Goal: Information Seeking & Learning: Learn about a topic

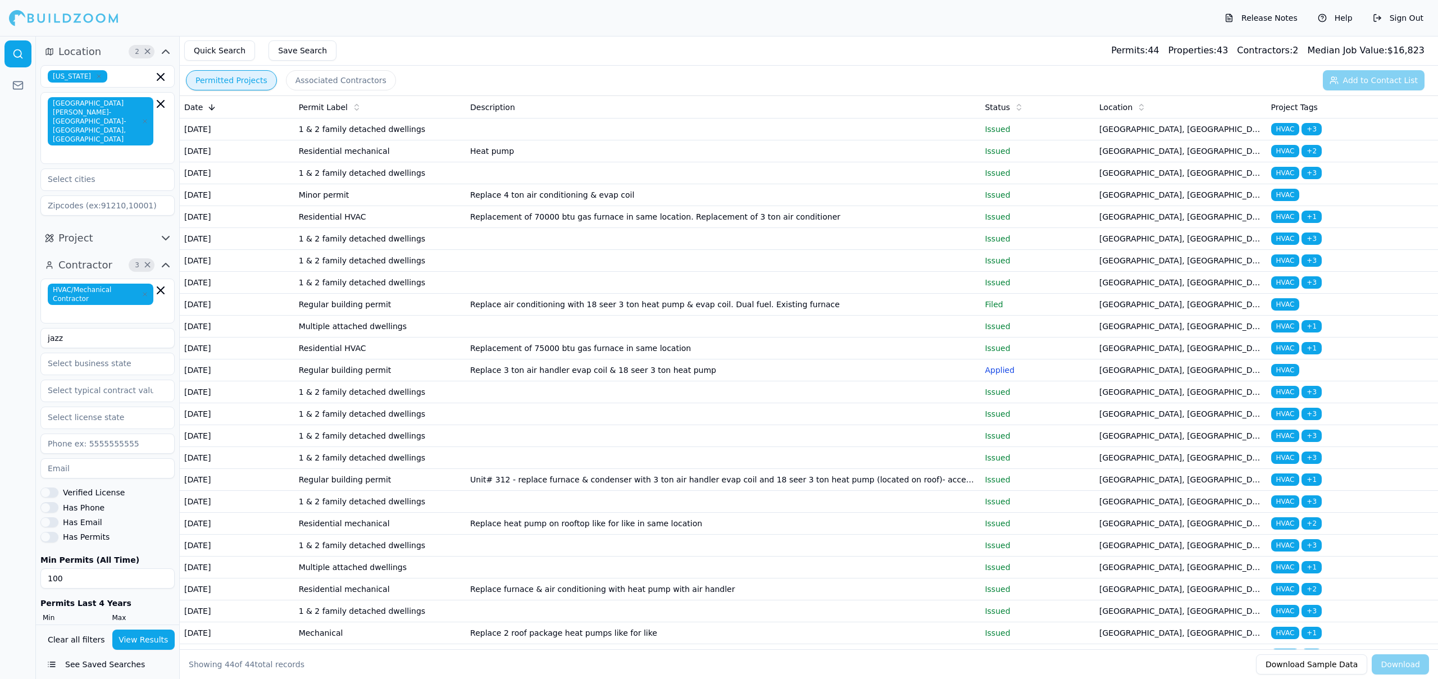
scroll to position [161, 0]
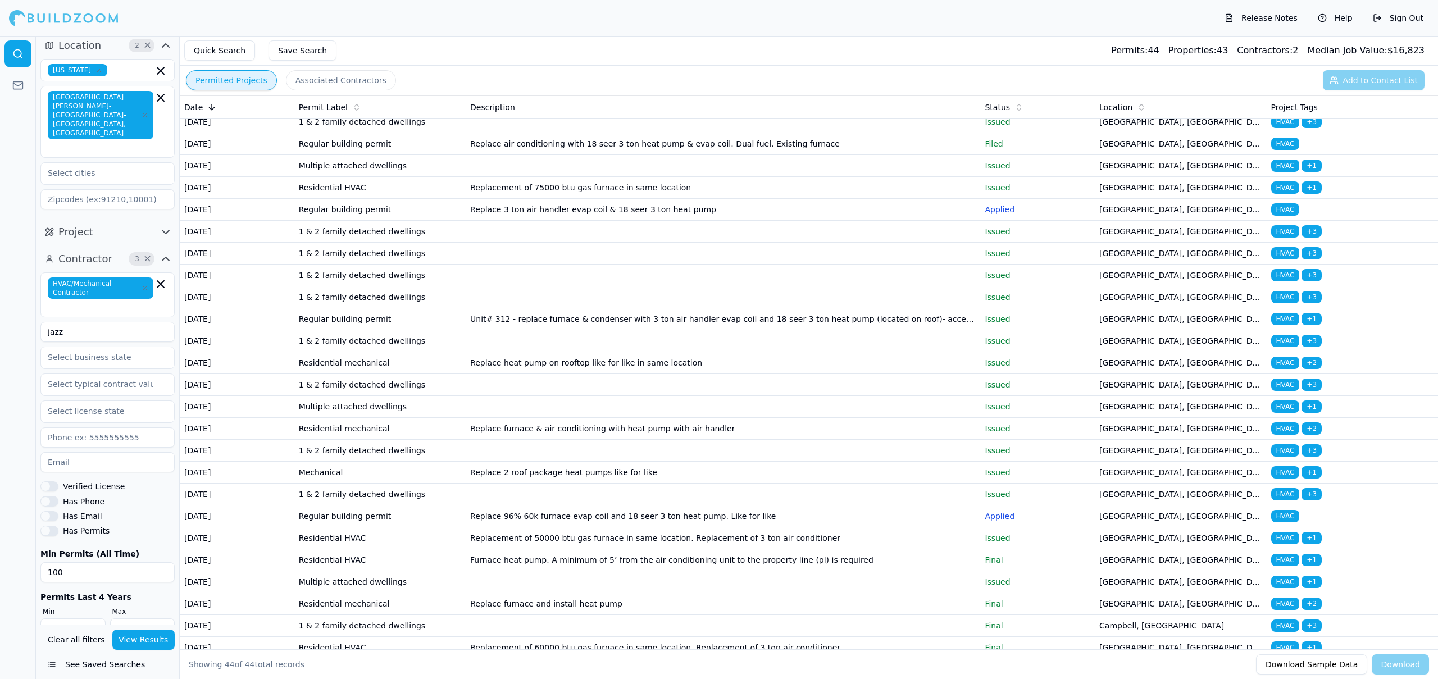
click at [111, 322] on input "jazz" at bounding box center [107, 332] width 134 height 20
click at [113, 322] on input "jazz" at bounding box center [107, 332] width 134 height 20
type input "j"
click at [52, 562] on input "100" at bounding box center [107, 572] width 134 height 20
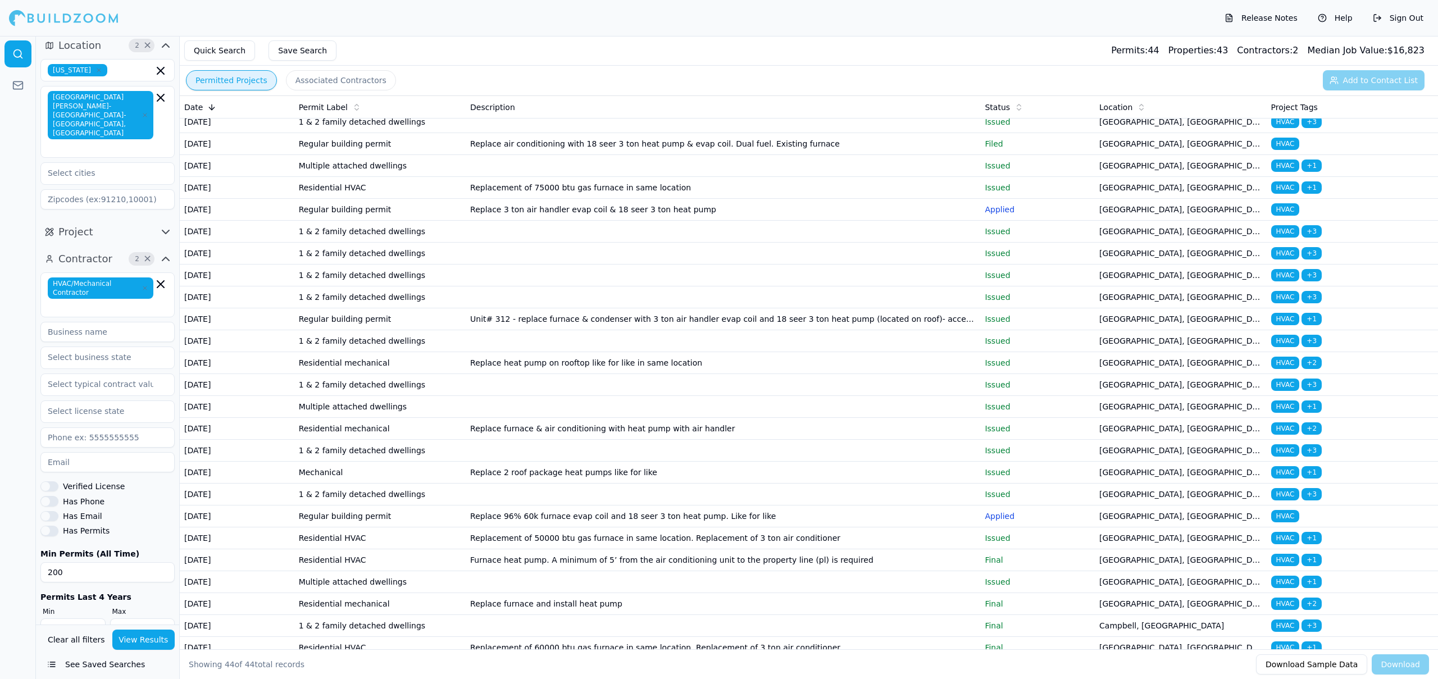
type input "200"
click at [98, 628] on div "Clear all filters View Results See Saved Searches" at bounding box center [107, 652] width 143 height 54
click at [115, 638] on button "View Results" at bounding box center [143, 640] width 63 height 20
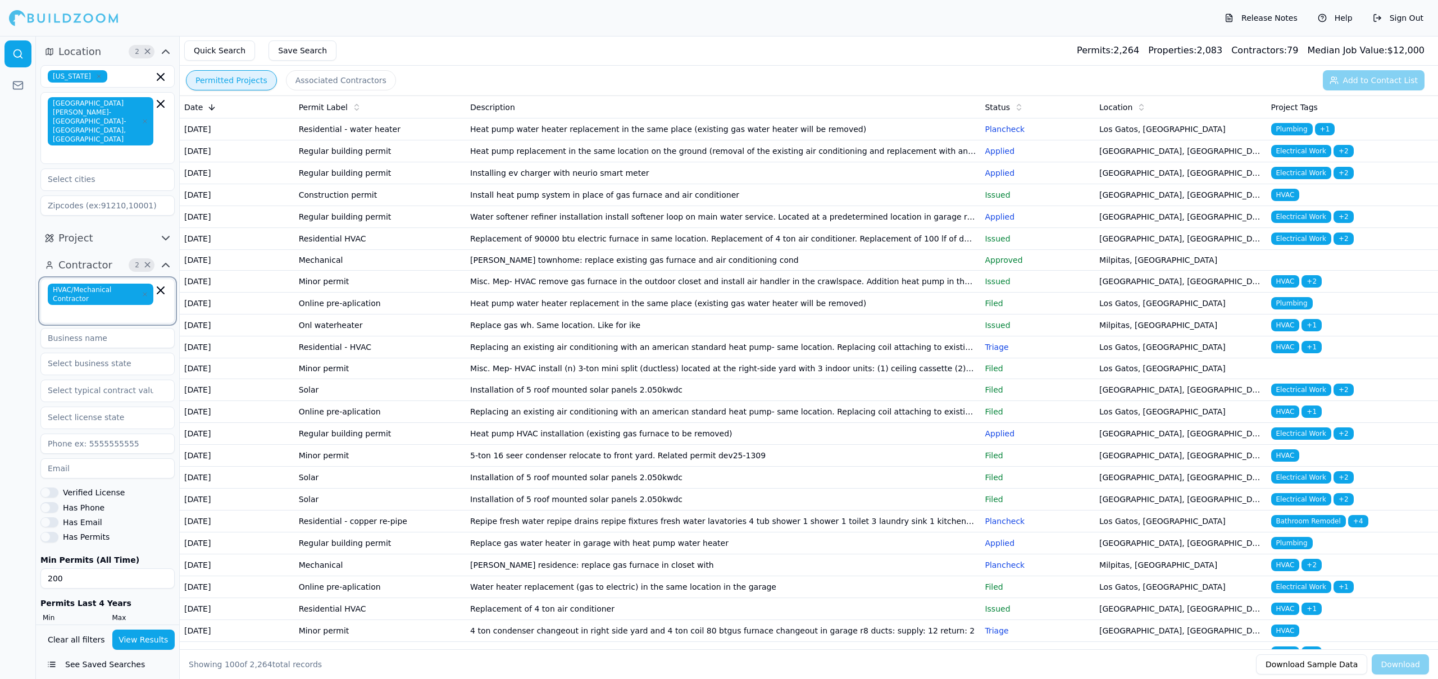
click at [158, 284] on icon "button" at bounding box center [160, 290] width 13 height 13
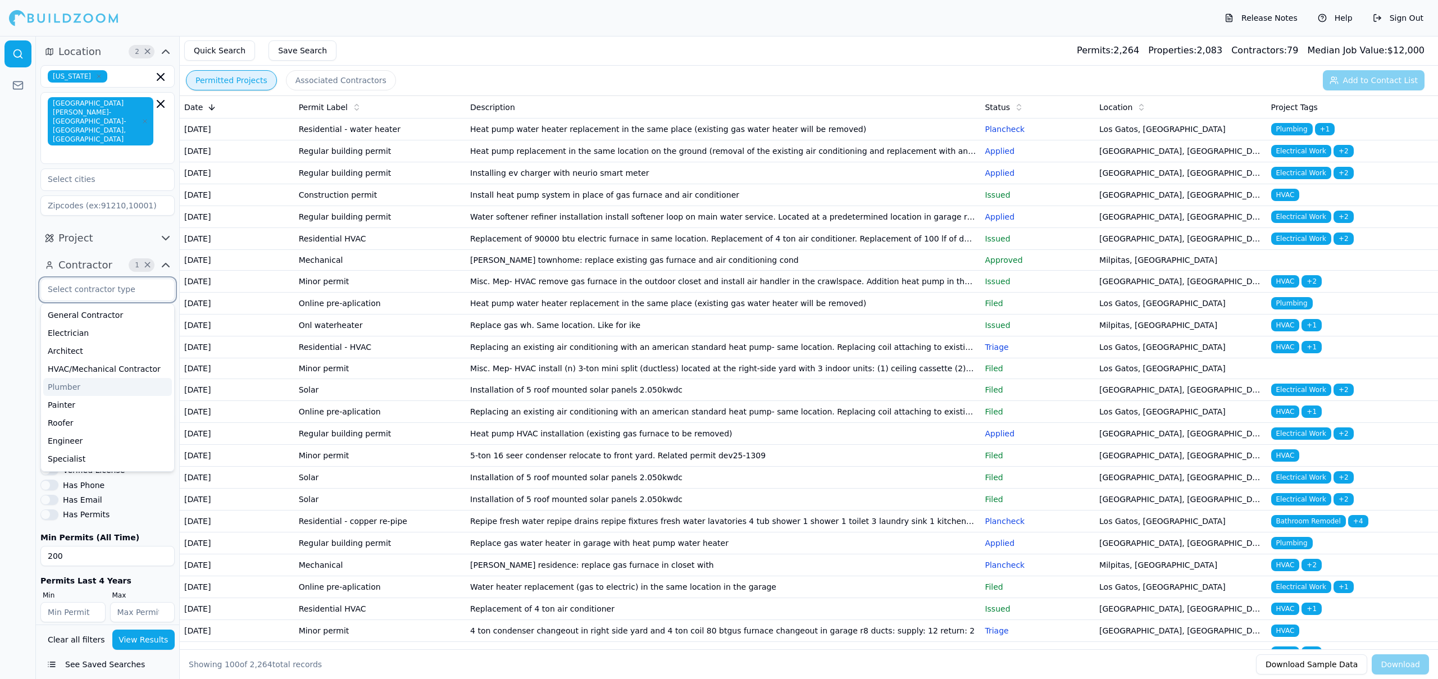
click at [128, 378] on div "Plumber" at bounding box center [107, 387] width 129 height 18
click at [10, 245] on div at bounding box center [18, 357] width 36 height 643
click at [144, 631] on button "View Results" at bounding box center [143, 640] width 63 height 20
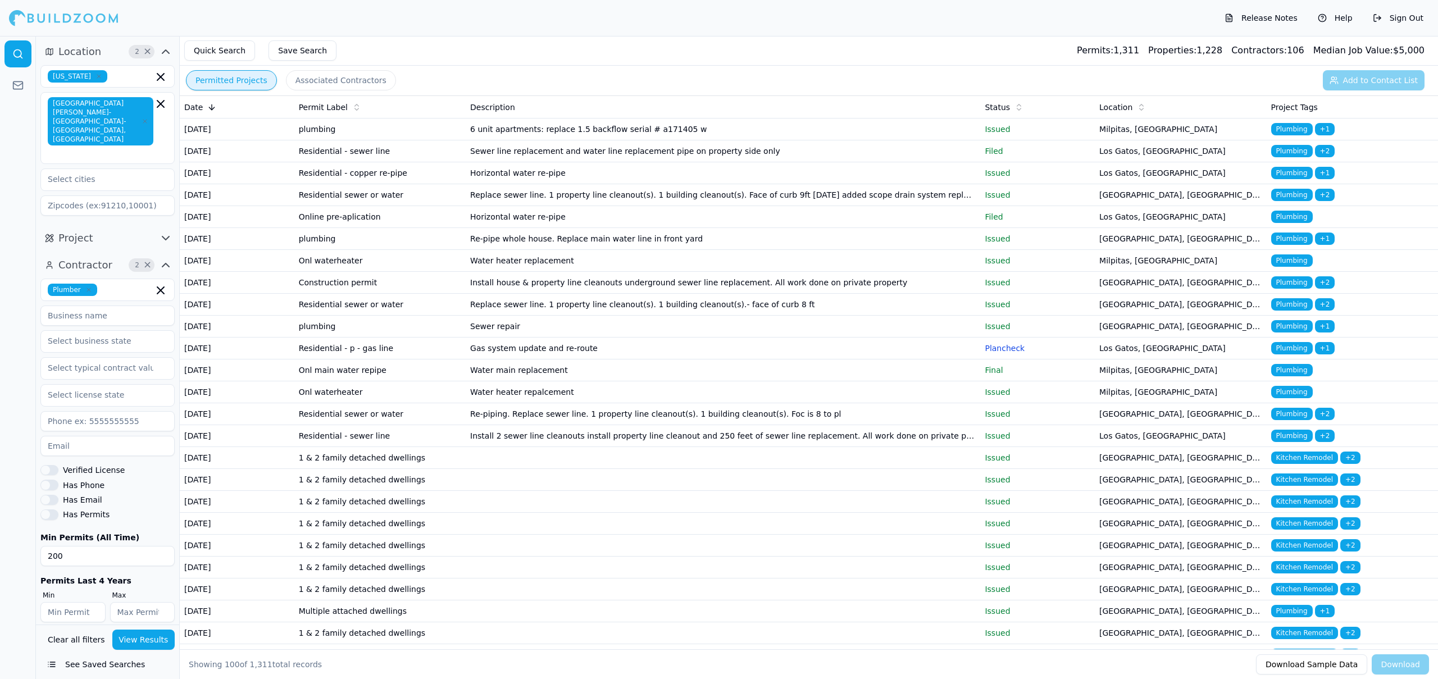
click at [879, 381] on td "Water main replacement" at bounding box center [723, 371] width 515 height 22
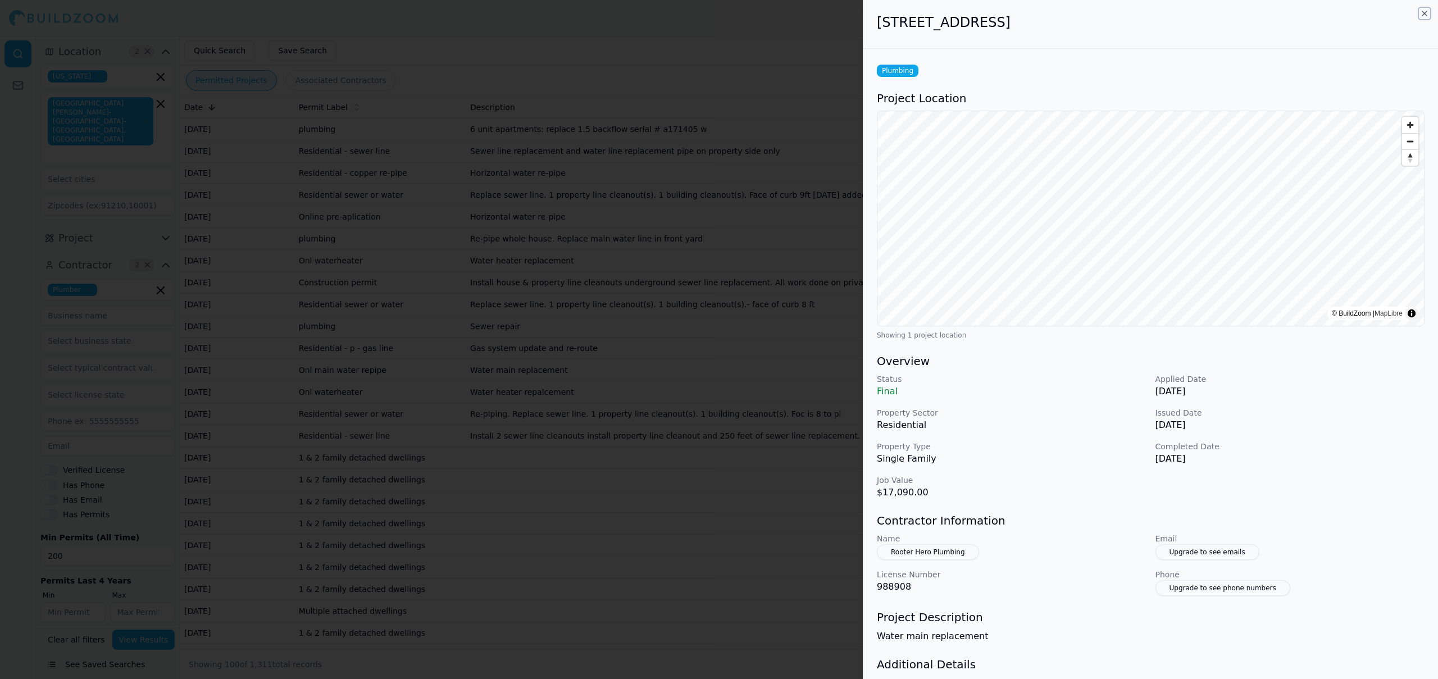
click at [1422, 13] on icon "button" at bounding box center [1424, 13] width 9 height 9
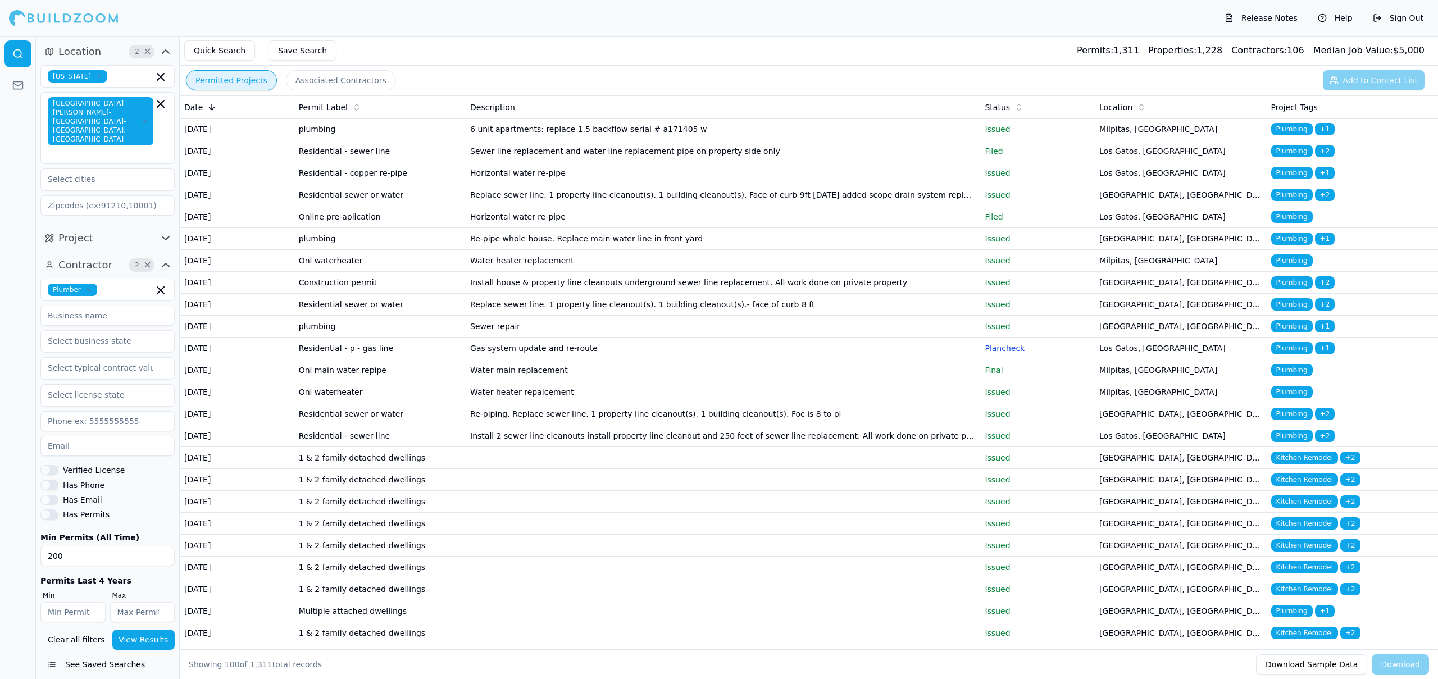
click at [704, 228] on td "Horizontal water re-pipe" at bounding box center [723, 217] width 515 height 22
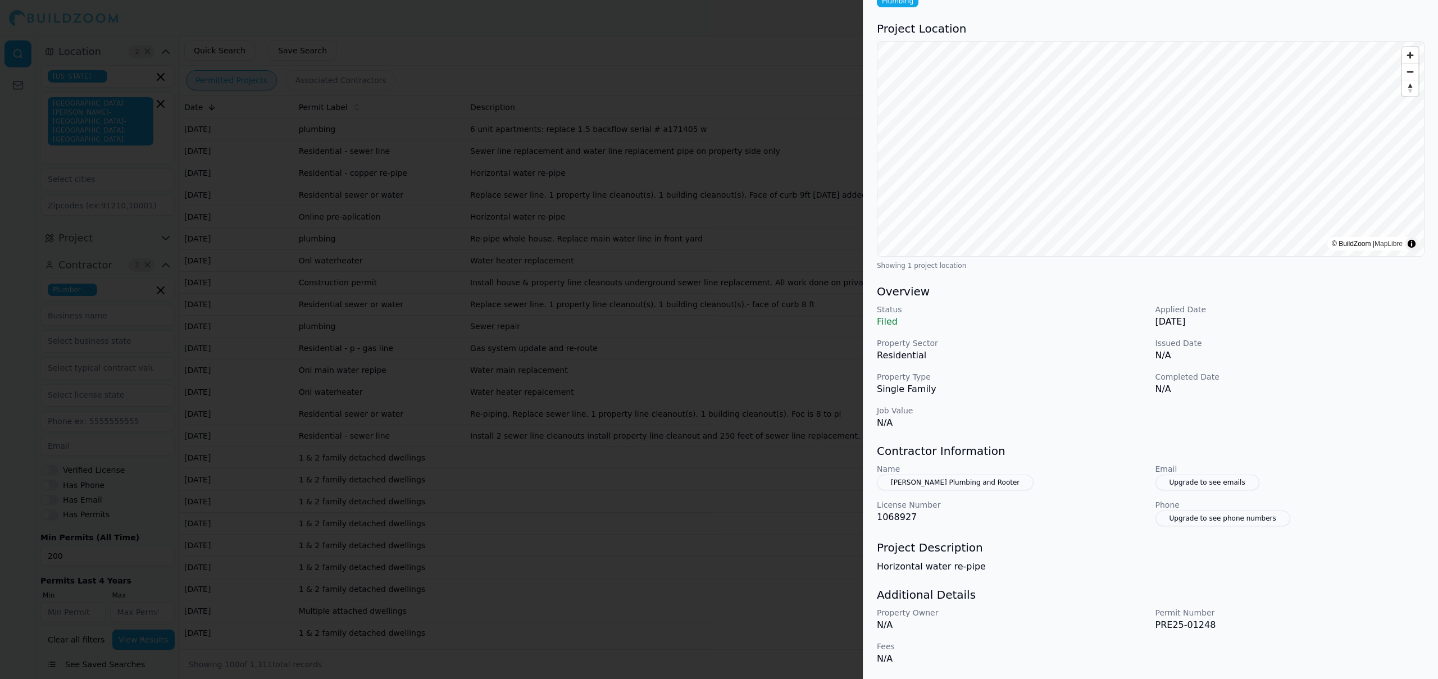
scroll to position [0, 0]
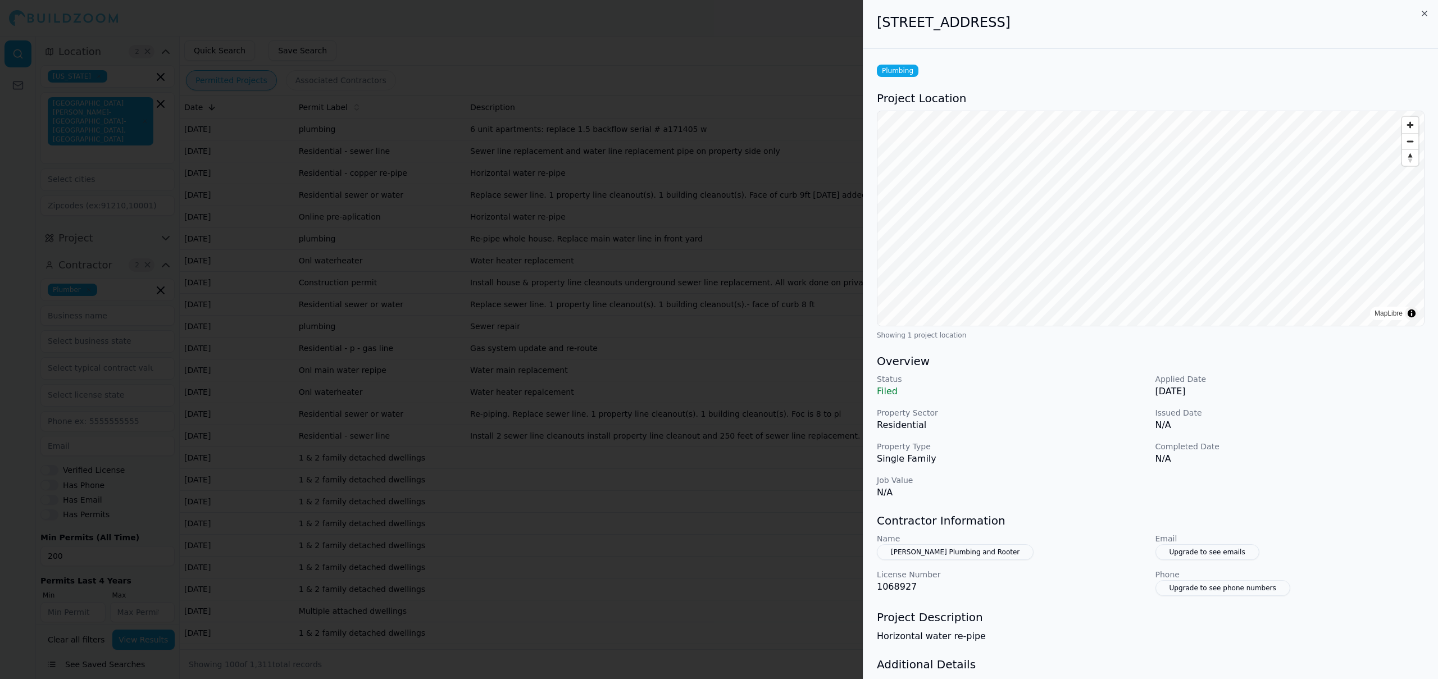
click at [746, 243] on div at bounding box center [719, 339] width 1438 height 679
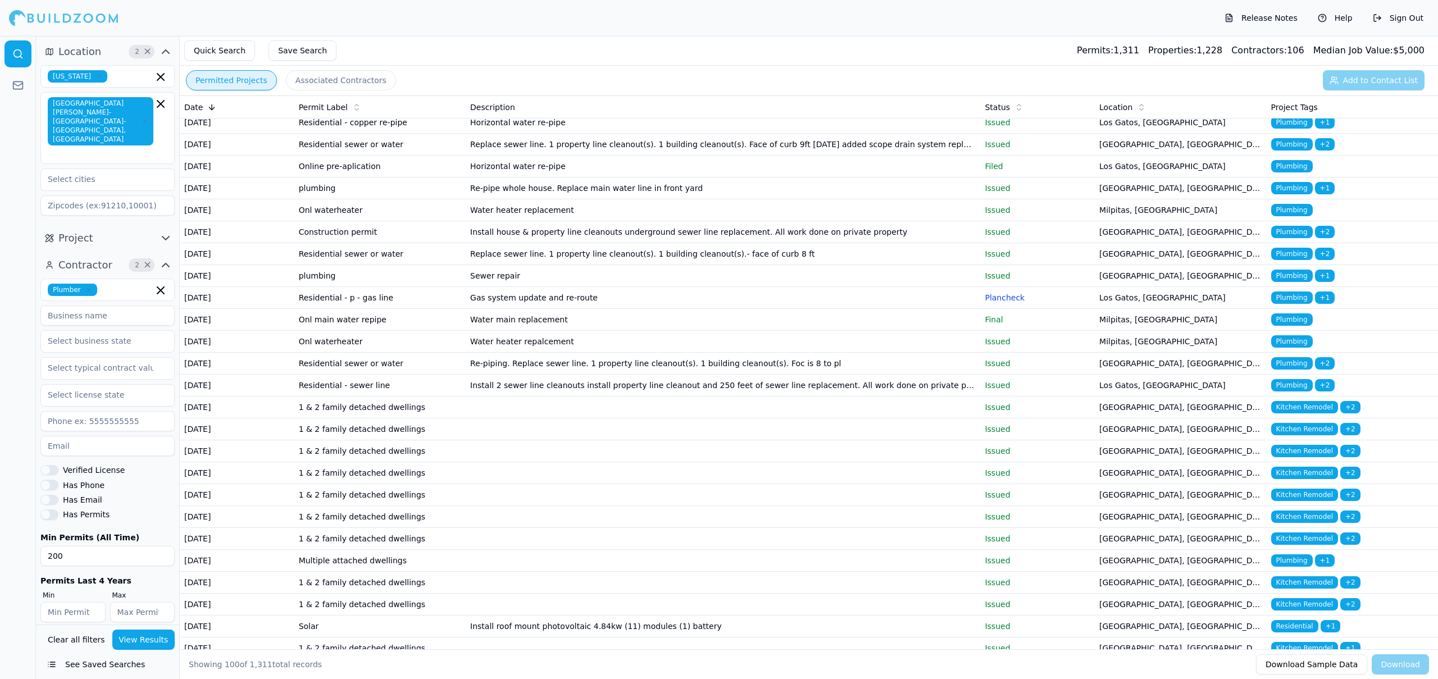
scroll to position [164, 0]
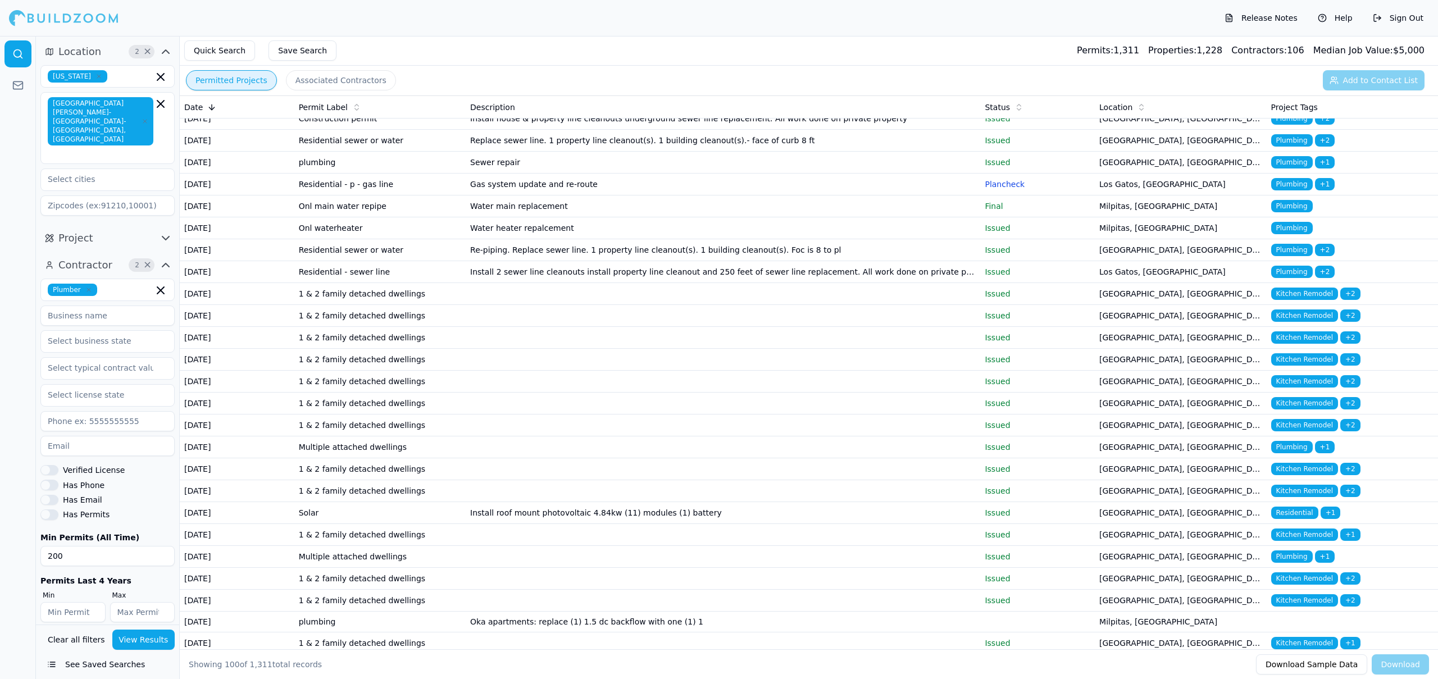
click at [573, 305] on td at bounding box center [723, 294] width 515 height 22
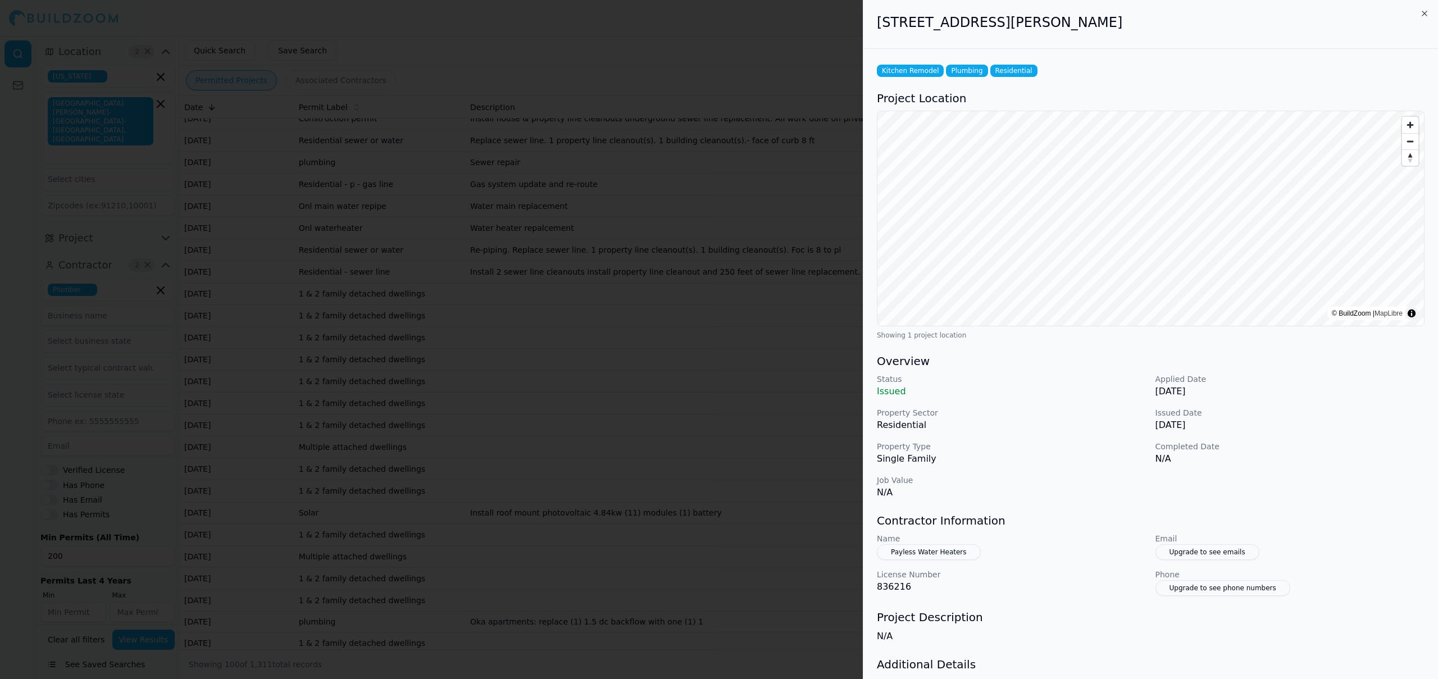
click at [573, 433] on div at bounding box center [719, 339] width 1438 height 679
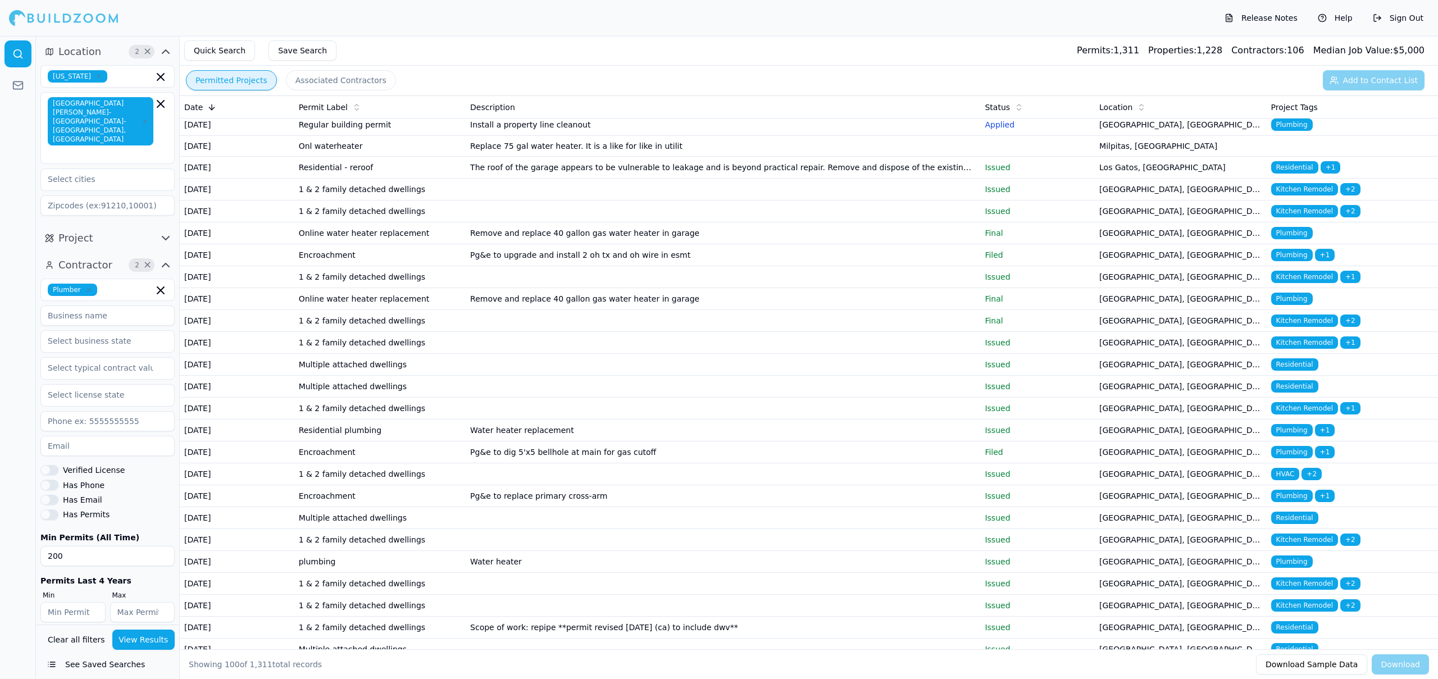
scroll to position [1228, 0]
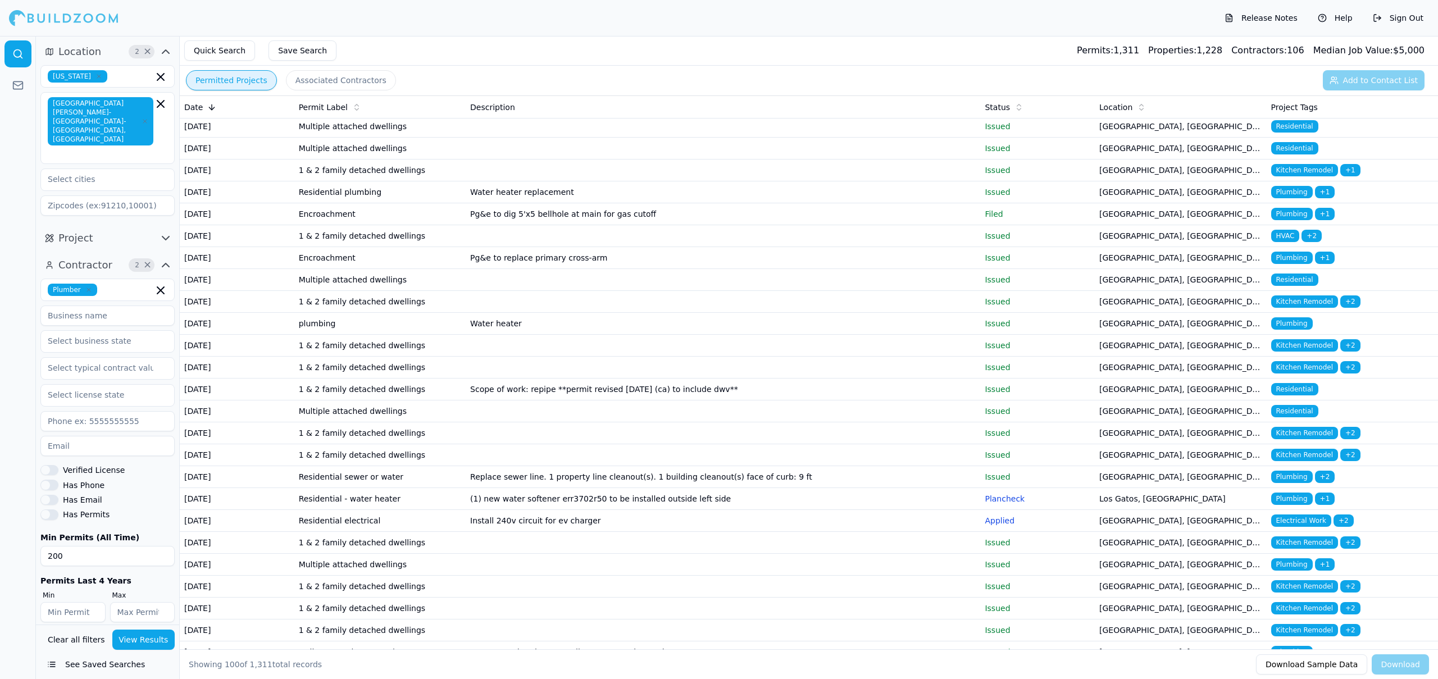
click at [474, 72] on td "Remove and replace 40 gallon gas water heater in garage" at bounding box center [723, 61] width 515 height 22
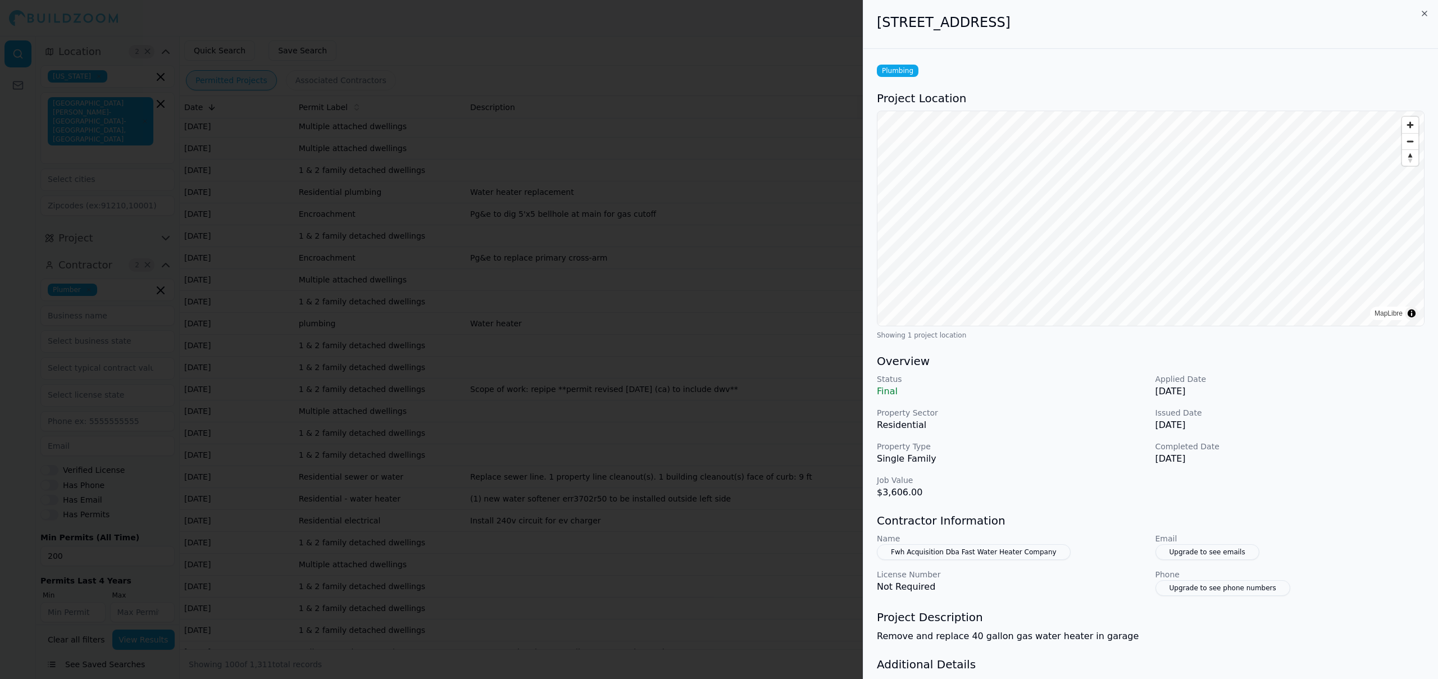
click at [759, 526] on div at bounding box center [719, 339] width 1438 height 679
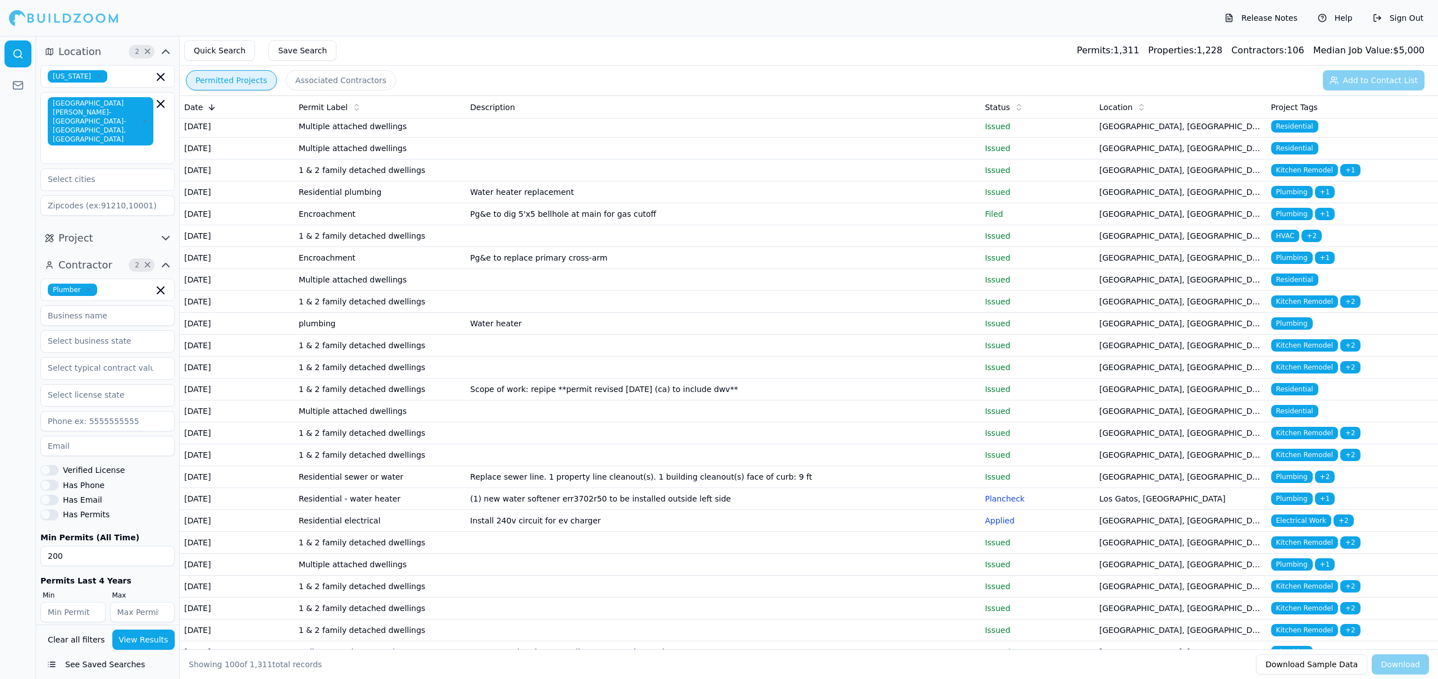
click at [585, 72] on td "Remove and replace 40 gallon gas water heater in garage" at bounding box center [723, 61] width 515 height 22
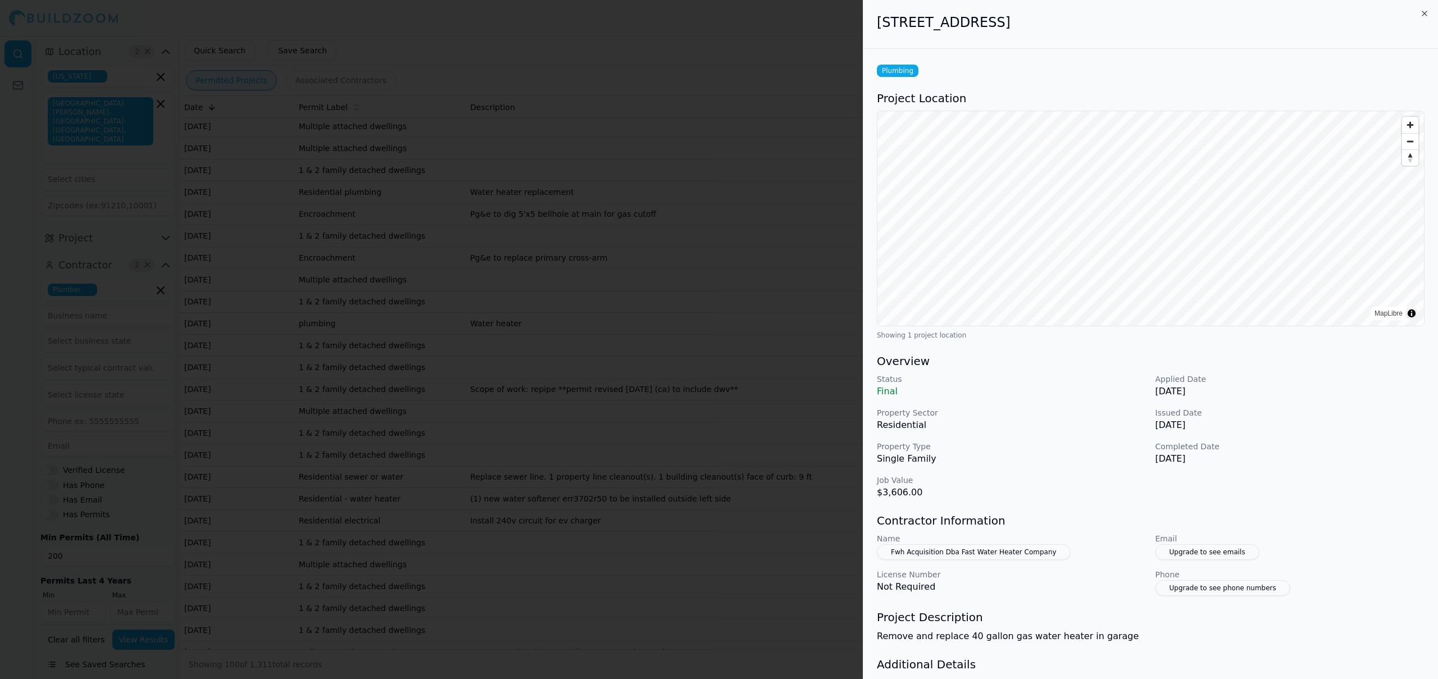
click at [311, 70] on div at bounding box center [719, 339] width 1438 height 679
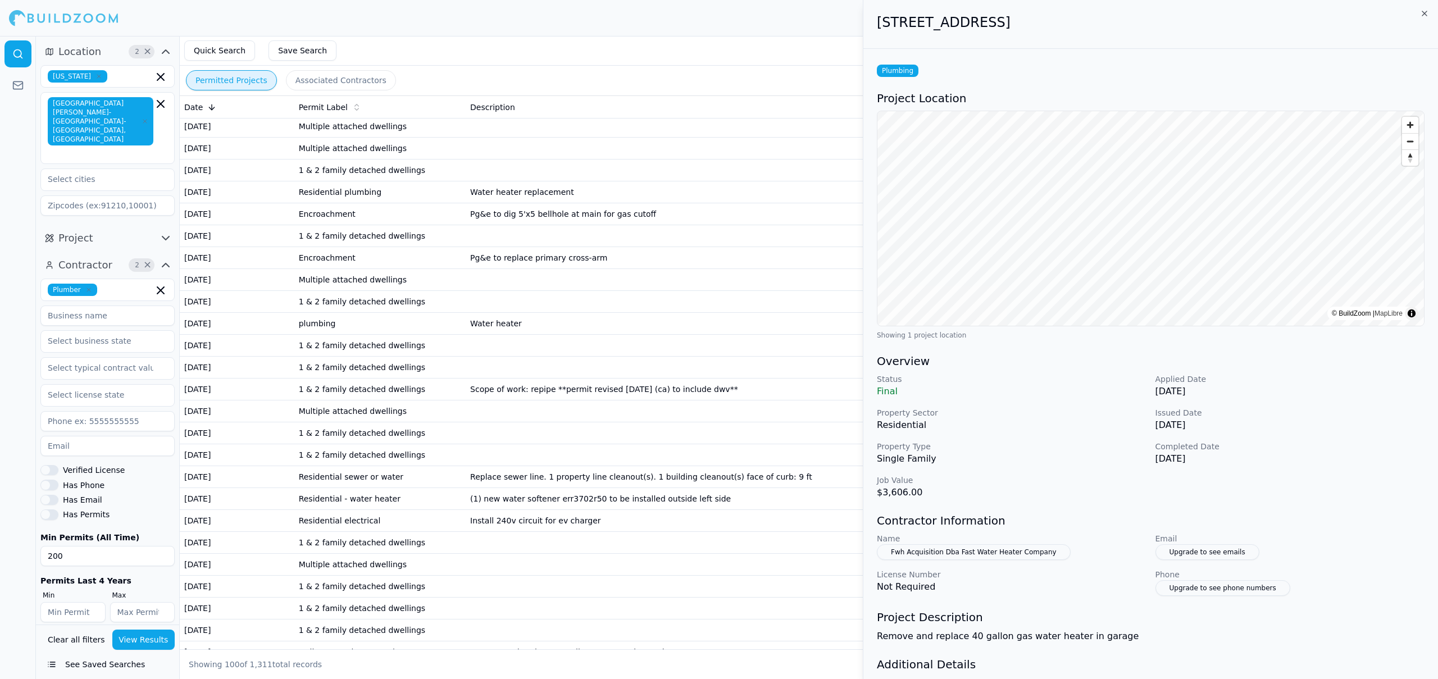
click at [311, 79] on button "Associated Contractors" at bounding box center [341, 80] width 110 height 20
